Goal: Information Seeking & Learning: Learn about a topic

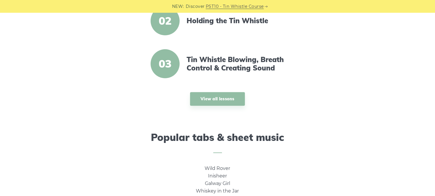
scroll to position [261, 0]
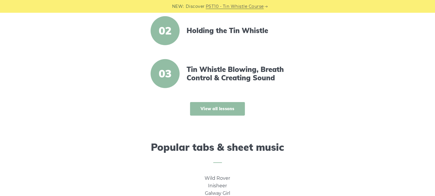
click at [219, 110] on link "View all lessons" at bounding box center [217, 109] width 55 height 14
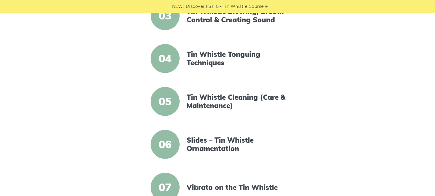
scroll to position [261, 0]
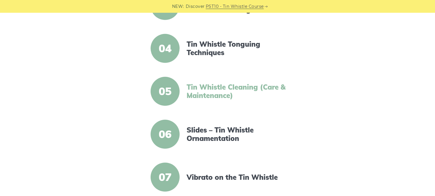
click at [214, 90] on link "Tin Whistle Cleaning (Care & Maintenance)" at bounding box center [237, 91] width 100 height 17
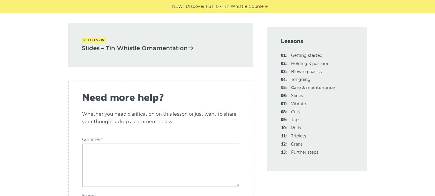
scroll to position [901, 0]
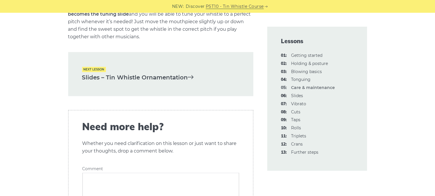
click at [127, 83] on link "Slides – Tin Whistle Ornamentation" at bounding box center [160, 78] width 157 height 10
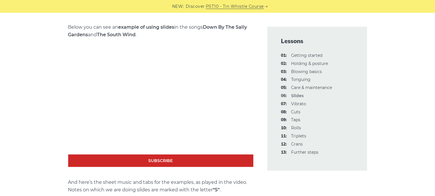
scroll to position [494, 0]
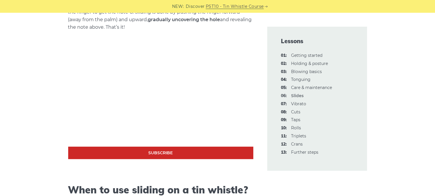
scroll to position [203, 0]
